Goal: Navigation & Orientation: Find specific page/section

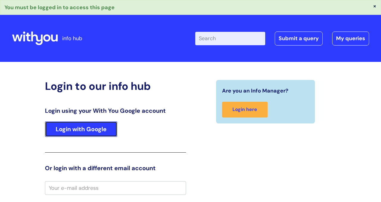
click at [95, 132] on link "Login with Google" at bounding box center [81, 128] width 72 height 15
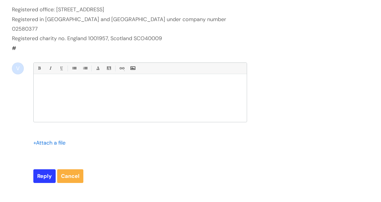
scroll to position [928, 0]
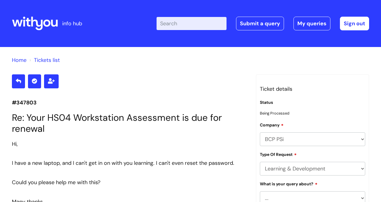
scroll to position [928, 0]
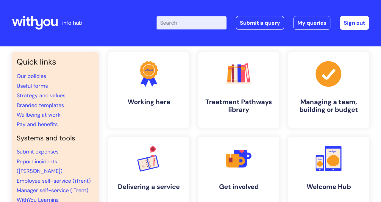
scroll to position [85, 0]
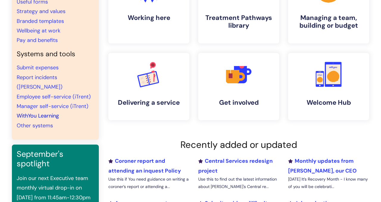
click at [52, 112] on link "WithYou Learning" at bounding box center [38, 115] width 42 height 7
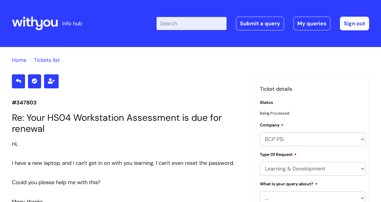
scroll to position [928, 0]
